Goal: Task Accomplishment & Management: Use online tool/utility

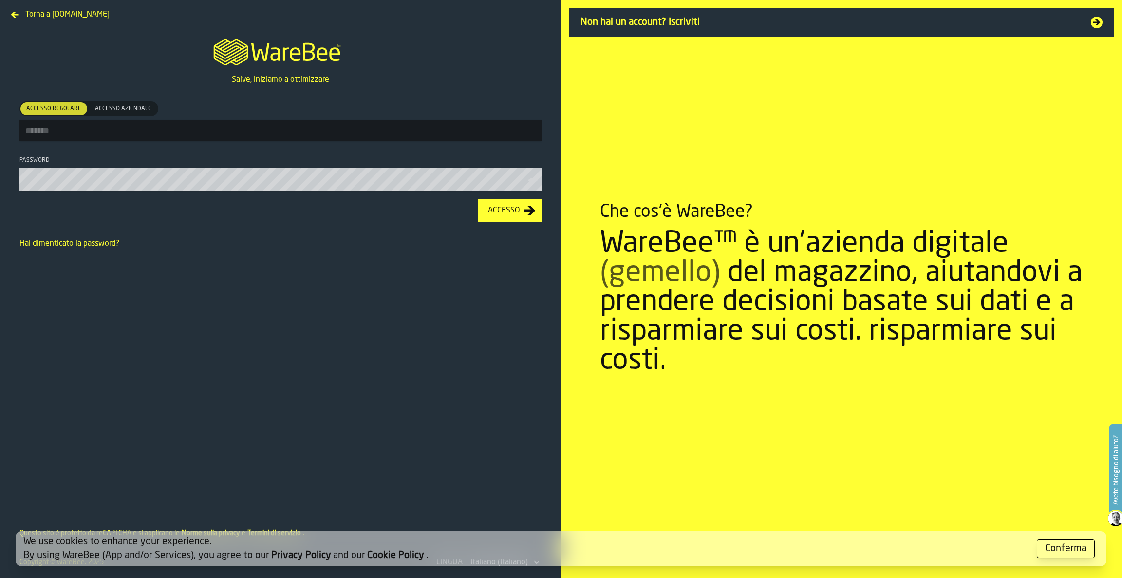
type input "**********"
click at [525, 216] on icon "button-Accesso" at bounding box center [530, 211] width 12 height 12
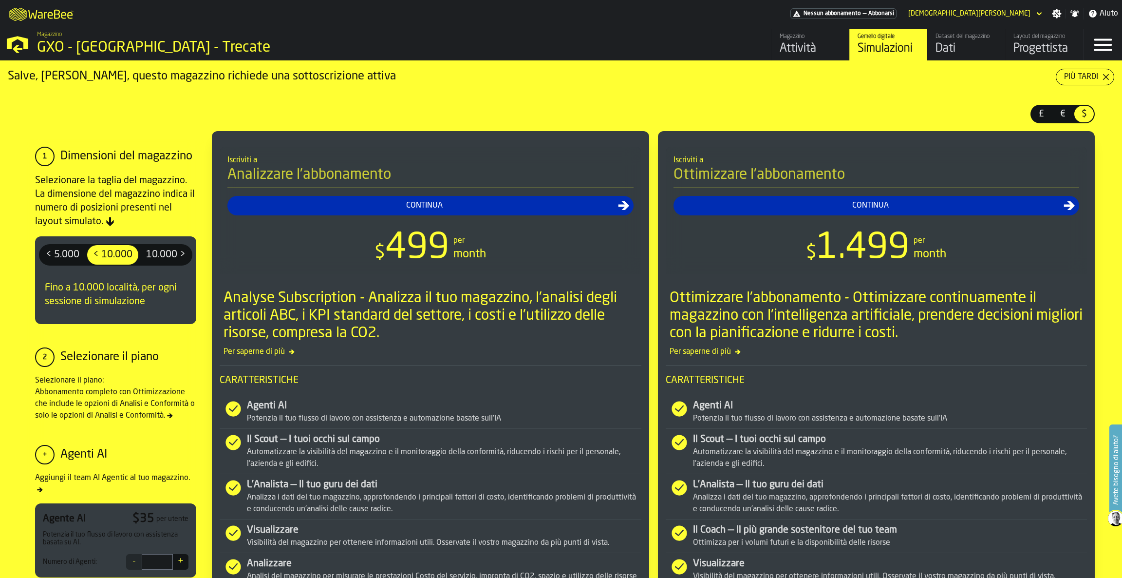
click at [1036, 31] on link "Layout del magazzino Progettista" at bounding box center [1045, 44] width 78 height 31
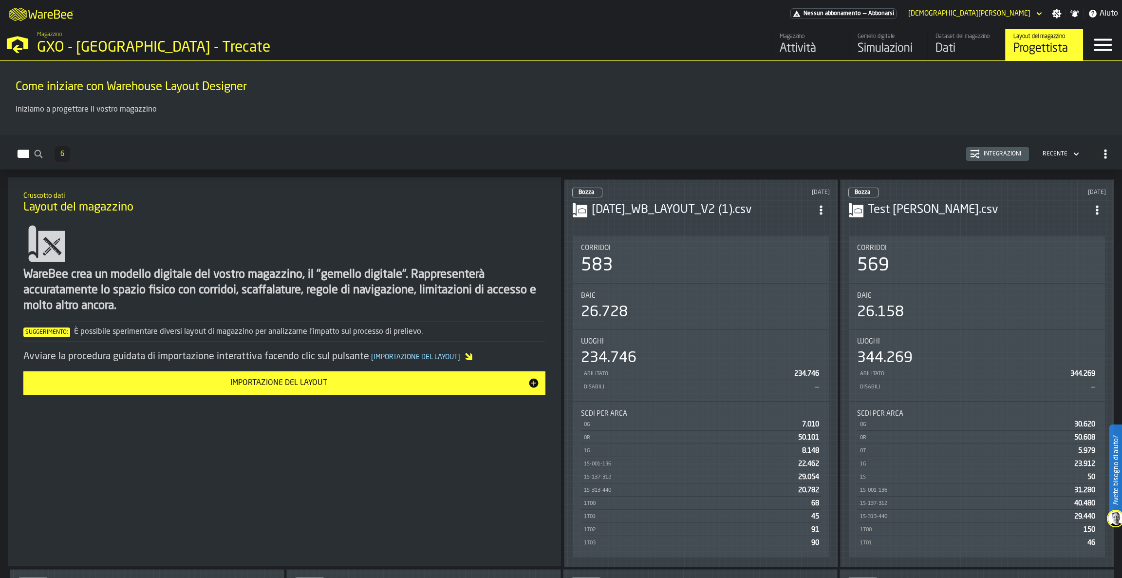
click at [736, 212] on h3 "[DATE]_WB_LAYOUT_V2 (1).csv" at bounding box center [702, 210] width 221 height 16
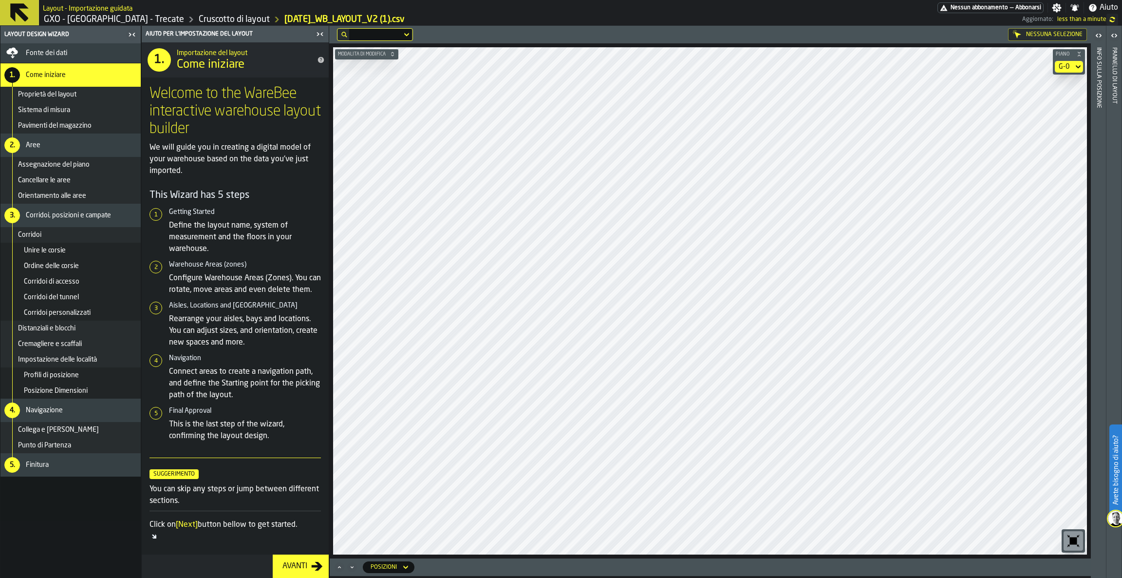
click at [283, 567] on div "Avanti" at bounding box center [295, 566] width 33 height 12
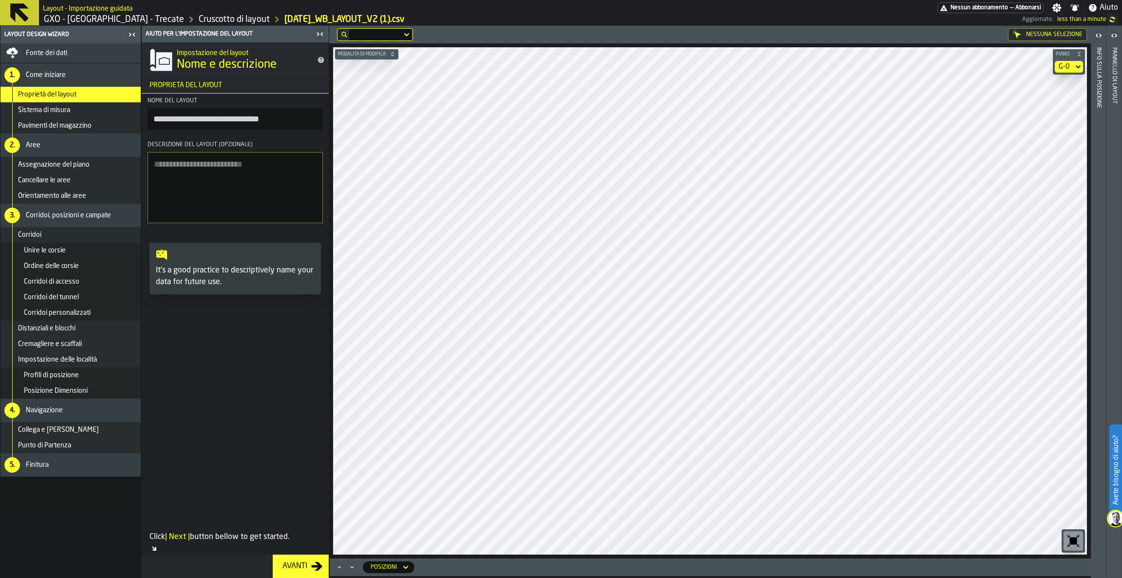
click at [1071, 73] on section "G-0" at bounding box center [1069, 67] width 32 height 16
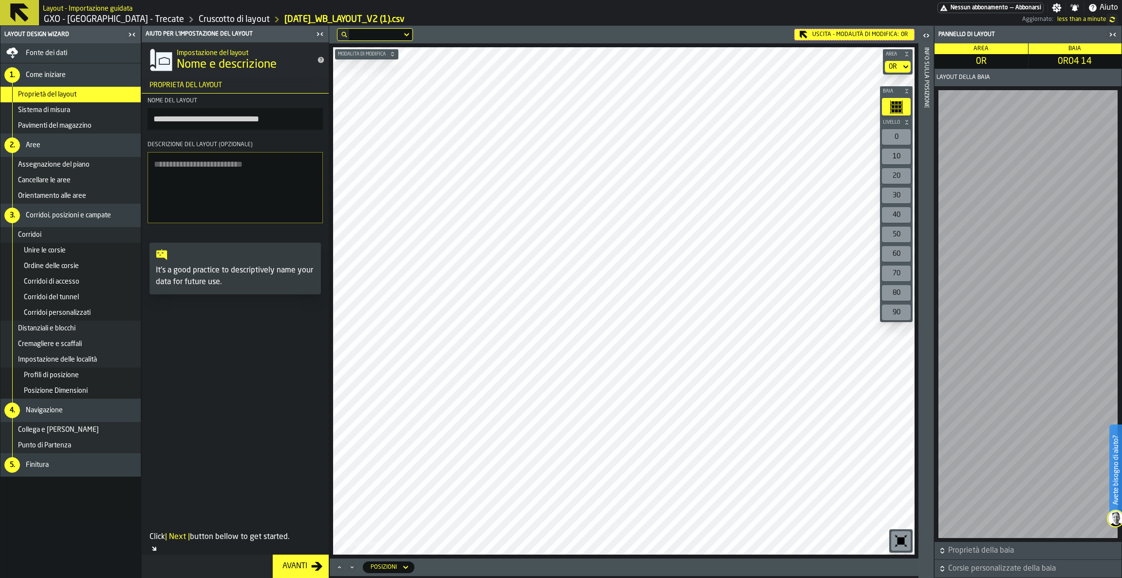
click at [893, 316] on div "Modalità di modifica Area 0R Baia Livello 0 10 20 30 40 50 60 70 80 90 M A K I …" at bounding box center [623, 300] width 589 height 515
click at [698, 278] on main "**********" at bounding box center [561, 302] width 1122 height 552
click at [318, 37] on icon "button-toggle-Chiudimi" at bounding box center [320, 34] width 12 height 12
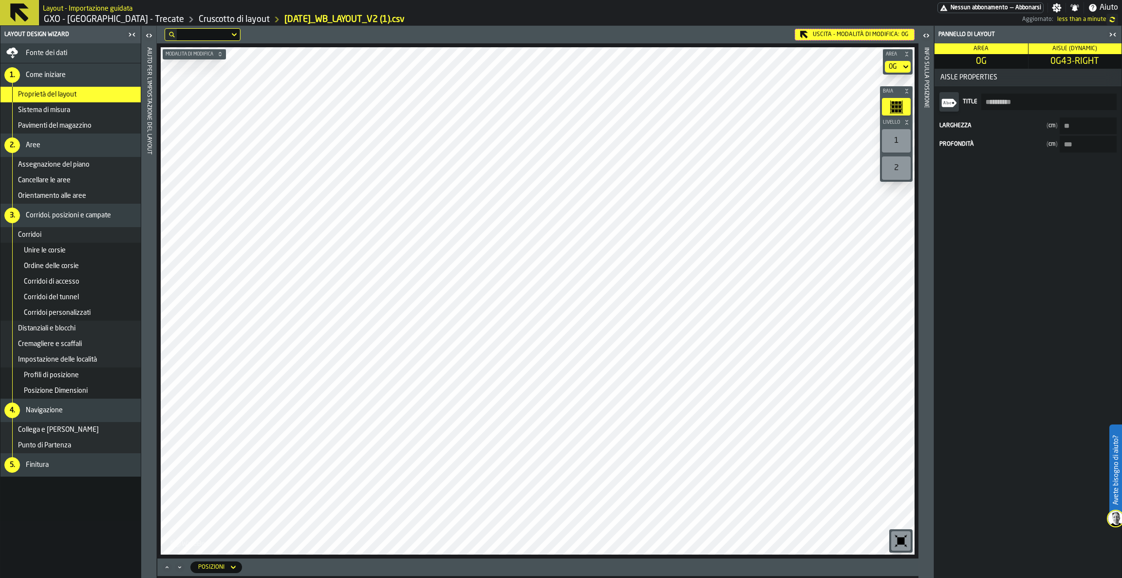
click at [899, 68] on div "0G" at bounding box center [893, 67] width 16 height 12
click at [893, 113] on div "0R" at bounding box center [879, 107] width 51 height 12
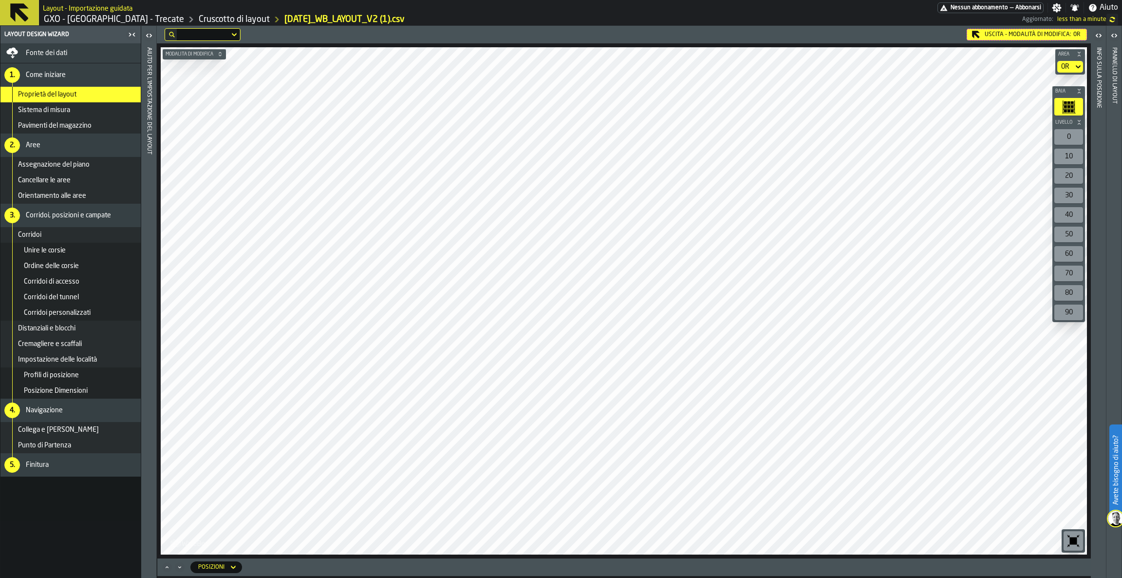
click at [996, 26] on header "Uscita - Modalità di Modifica: 0R" at bounding box center [624, 35] width 934 height 18
click at [990, 37] on div "Uscita - Modalità di Modifica: 0R" at bounding box center [1027, 35] width 120 height 12
